Goal: Task Accomplishment & Management: Manage account settings

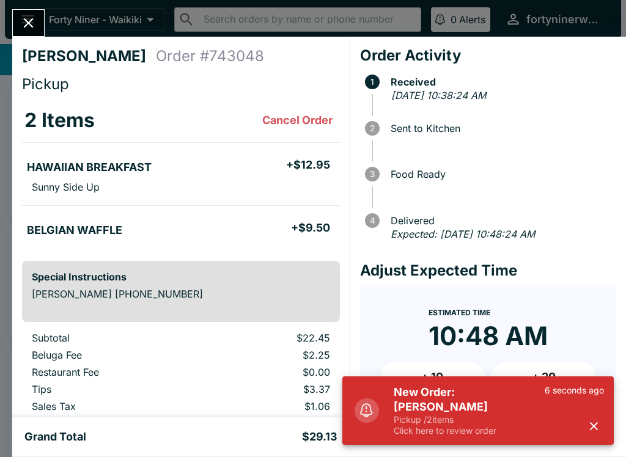
click at [585, 426] on button "button" at bounding box center [594, 426] width 20 height 20
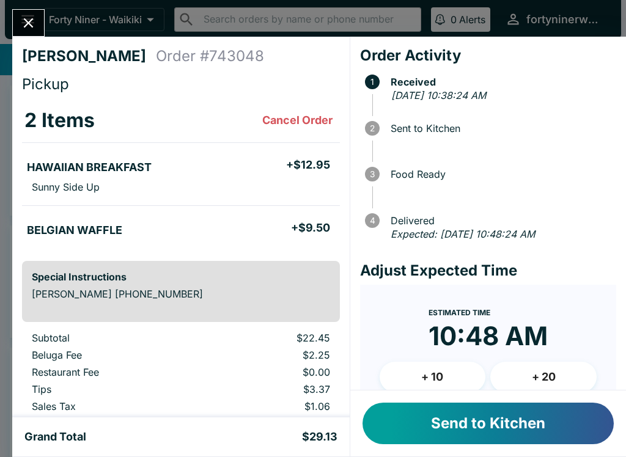
click at [487, 411] on button "Send to Kitchen" at bounding box center [487, 424] width 251 height 42
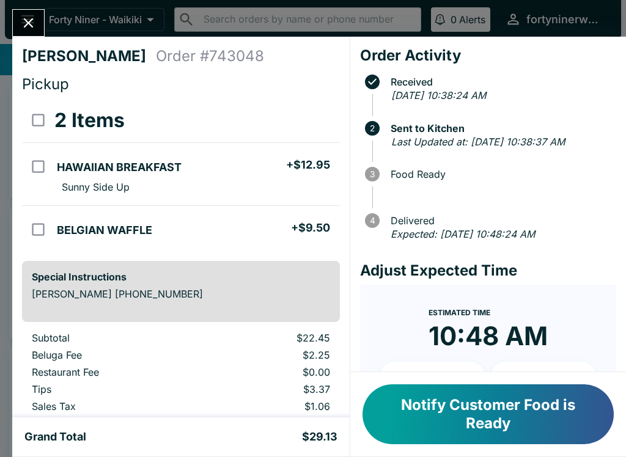
click at [42, 29] on button "Close" at bounding box center [28, 23] width 31 height 26
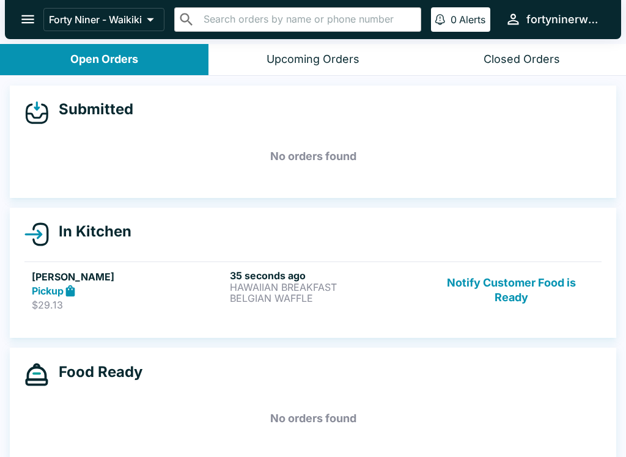
click at [521, 302] on button "Notify Customer Food is Ready" at bounding box center [511, 291] width 166 height 42
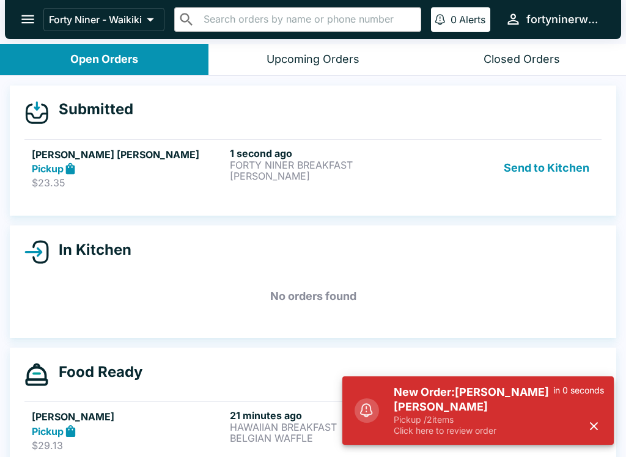
click at [444, 433] on p "Click here to review order" at bounding box center [474, 430] width 160 height 11
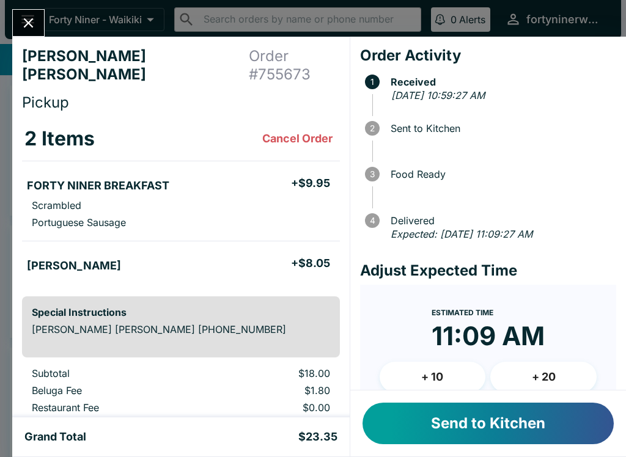
click at [533, 414] on button "Send to Kitchen" at bounding box center [487, 424] width 251 height 42
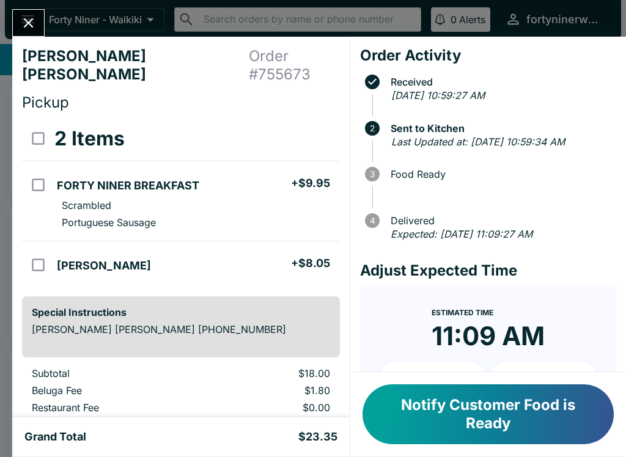
click at [42, 25] on button "Close" at bounding box center [28, 23] width 31 height 26
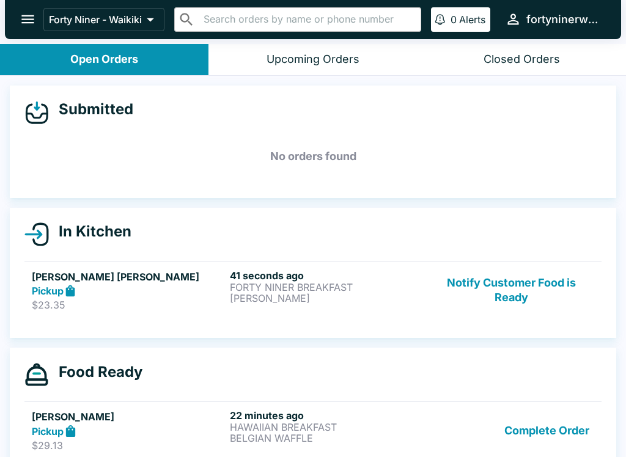
click at [502, 299] on button "Notify Customer Food is Ready" at bounding box center [511, 291] width 166 height 42
